Goal: Information Seeking & Learning: Learn about a topic

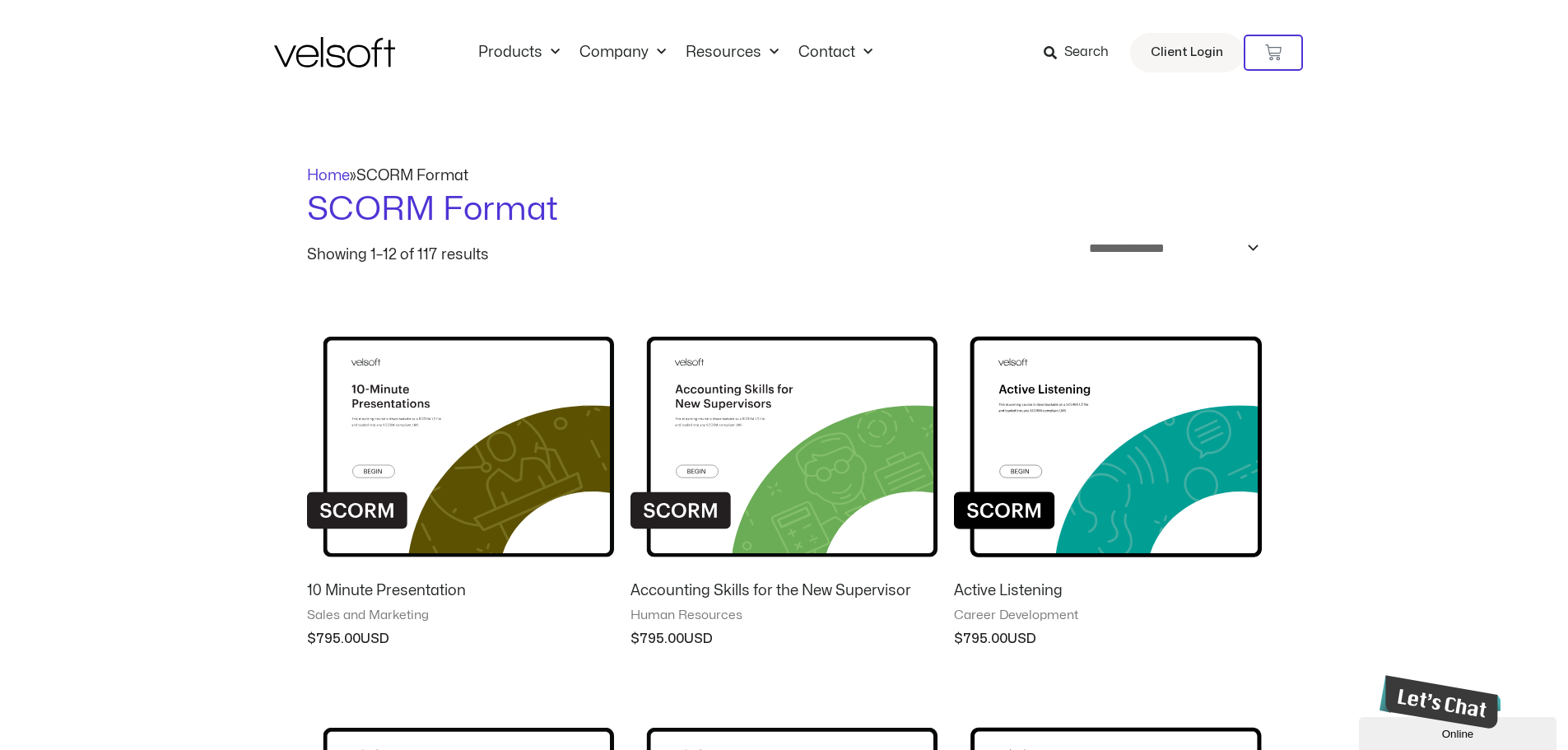
click at [350, 59] on img at bounding box center [334, 52] width 121 height 30
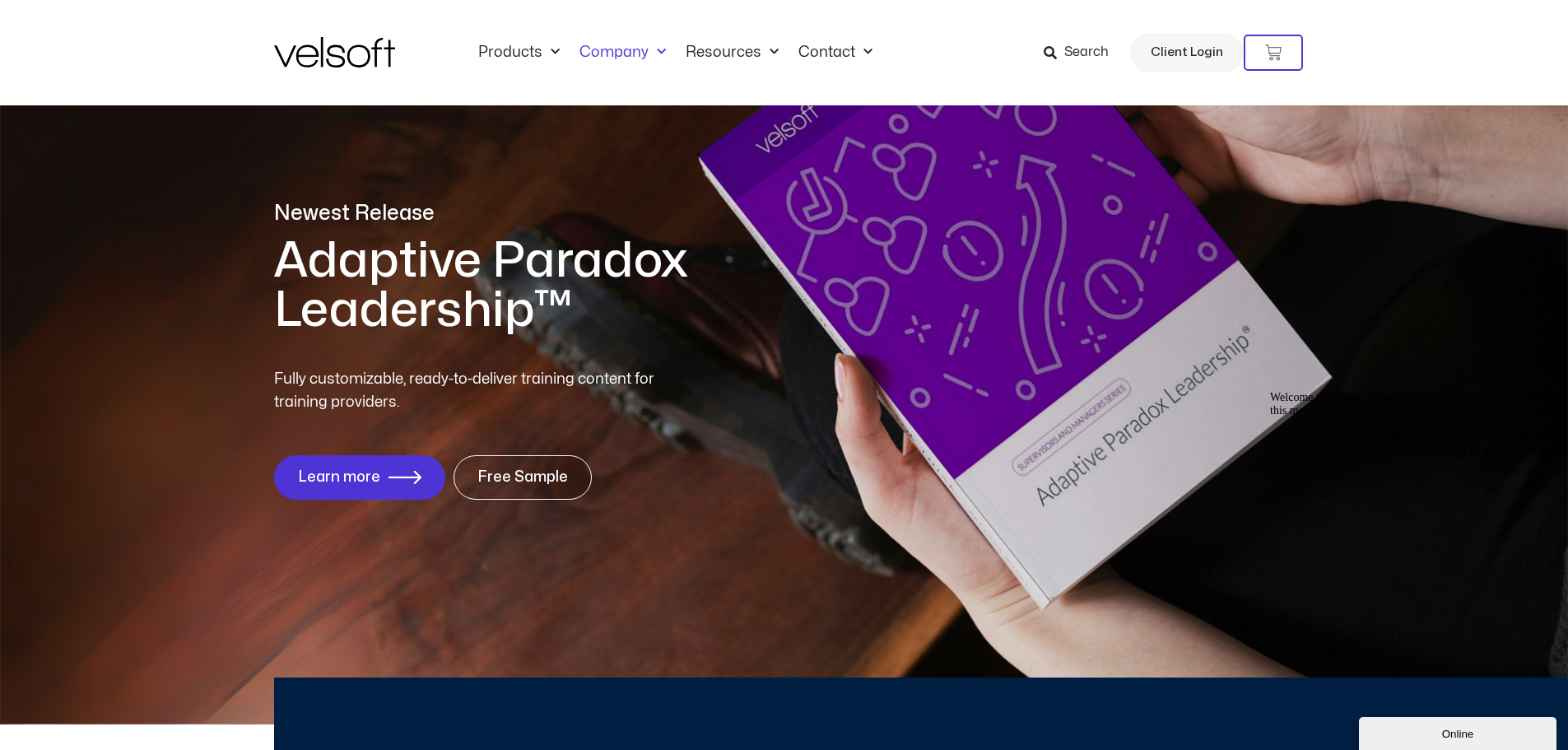
click at [630, 51] on link "Company" at bounding box center [623, 52] width 107 height 18
